Goal: Task Accomplishment & Management: Manage account settings

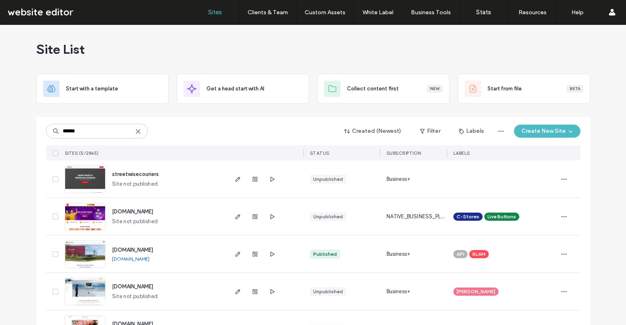
type input "******"
click at [131, 175] on span "streetwisecouriers" at bounding box center [135, 174] width 47 height 6
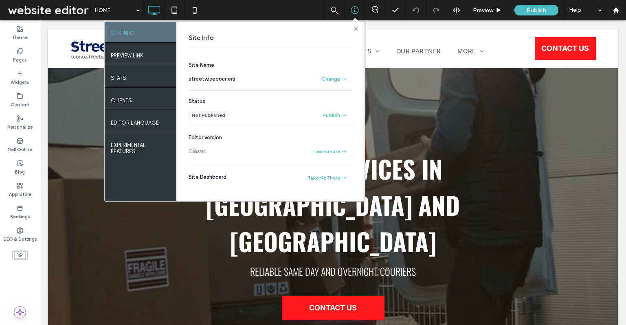
click at [355, 29] on use at bounding box center [356, 28] width 4 height 4
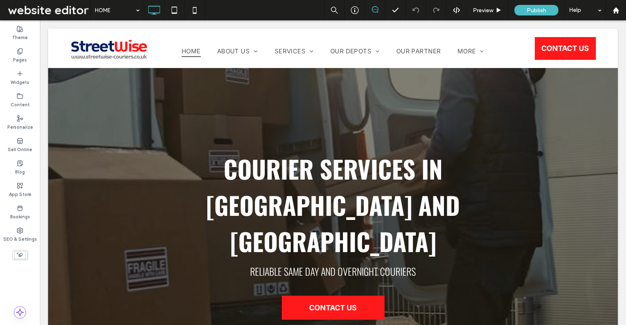
click at [378, 10] on icon at bounding box center [375, 9] width 7 height 7
click at [374, 11] on icon at bounding box center [375, 9] width 7 height 7
click at [377, 9] on icon at bounding box center [375, 9] width 7 height 7
click at [377, 10] on icon at bounding box center [375, 9] width 7 height 7
click at [355, 9] on use at bounding box center [355, 11] width 8 height 8
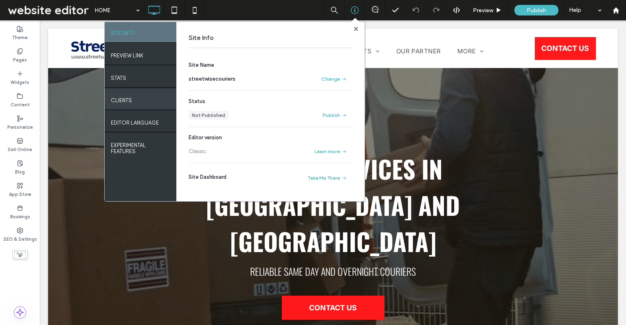
click at [131, 104] on label "Clients" at bounding box center [121, 98] width 21 height 10
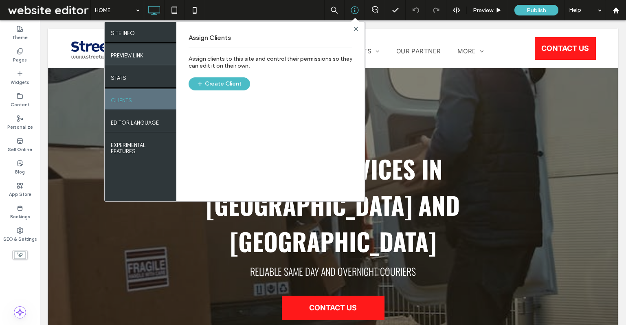
click at [128, 59] on label "PREVIEW LINK" at bounding box center [127, 53] width 33 height 10
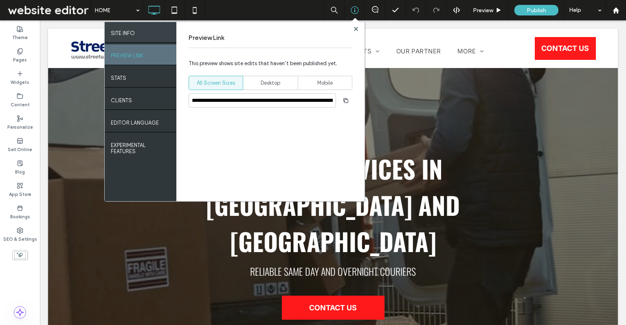
click at [119, 30] on label "SITE INFO" at bounding box center [123, 31] width 24 height 10
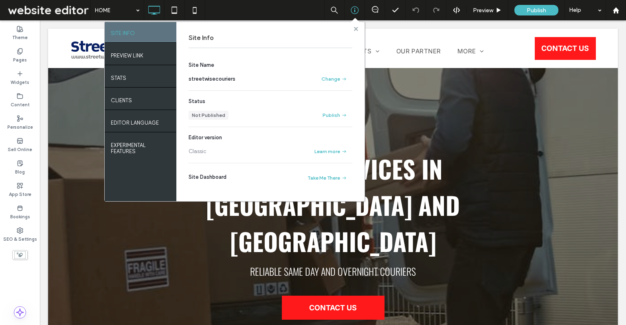
click at [355, 28] on use at bounding box center [356, 28] width 4 height 4
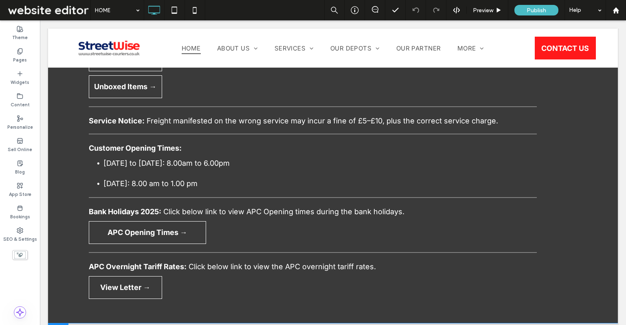
scroll to position [2738, 0]
